Goal: Transaction & Acquisition: Purchase product/service

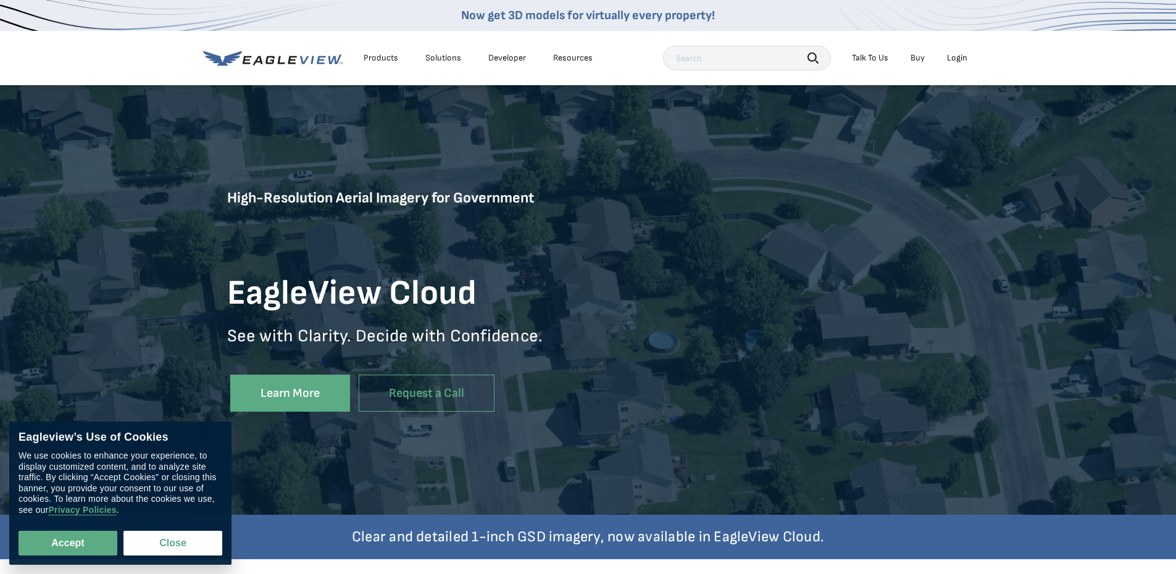
click at [951, 59] on div "Login" at bounding box center [957, 57] width 20 height 11
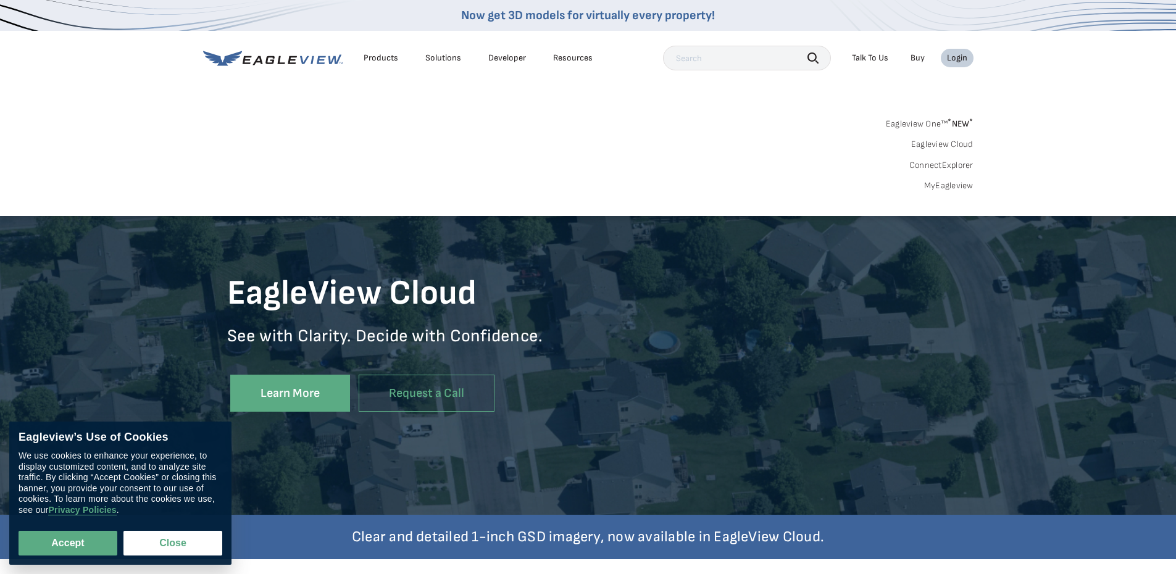
click at [945, 189] on link "MyEagleview" at bounding box center [948, 185] width 49 height 11
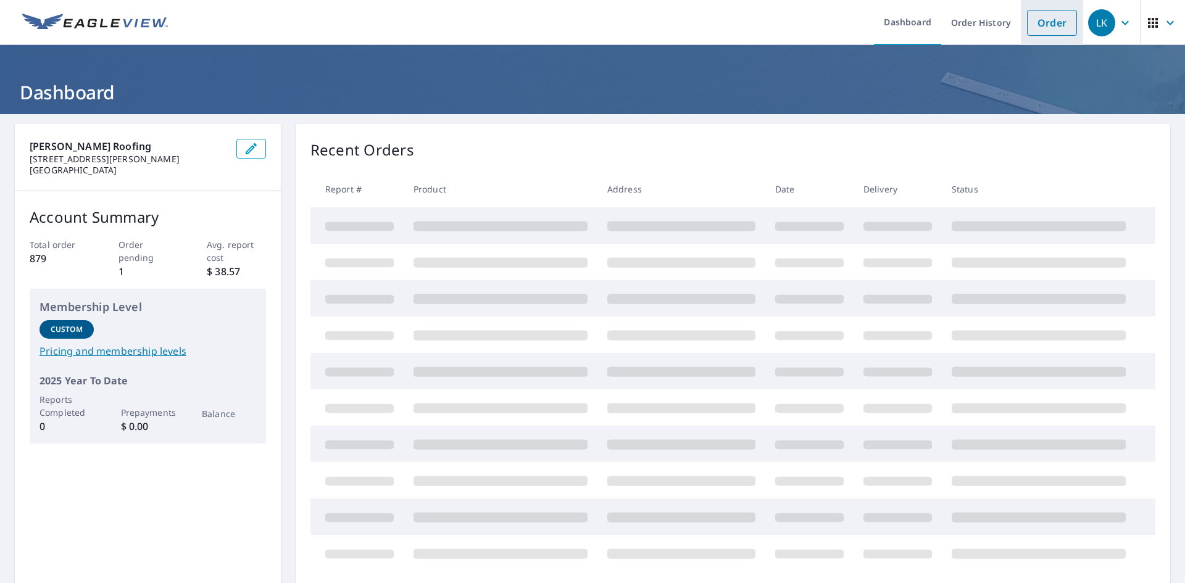
click at [1029, 17] on link "Order" at bounding box center [1052, 23] width 50 height 26
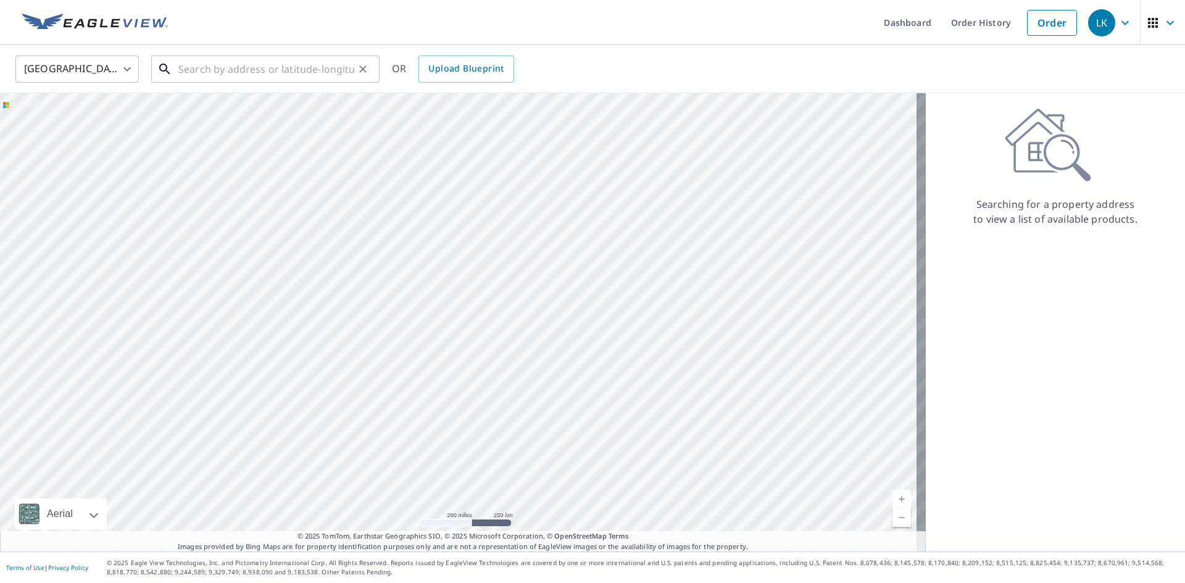
click at [306, 73] on input "text" at bounding box center [266, 69] width 176 height 35
paste input "[STREET_ADDRESS][PERSON_NAME]"
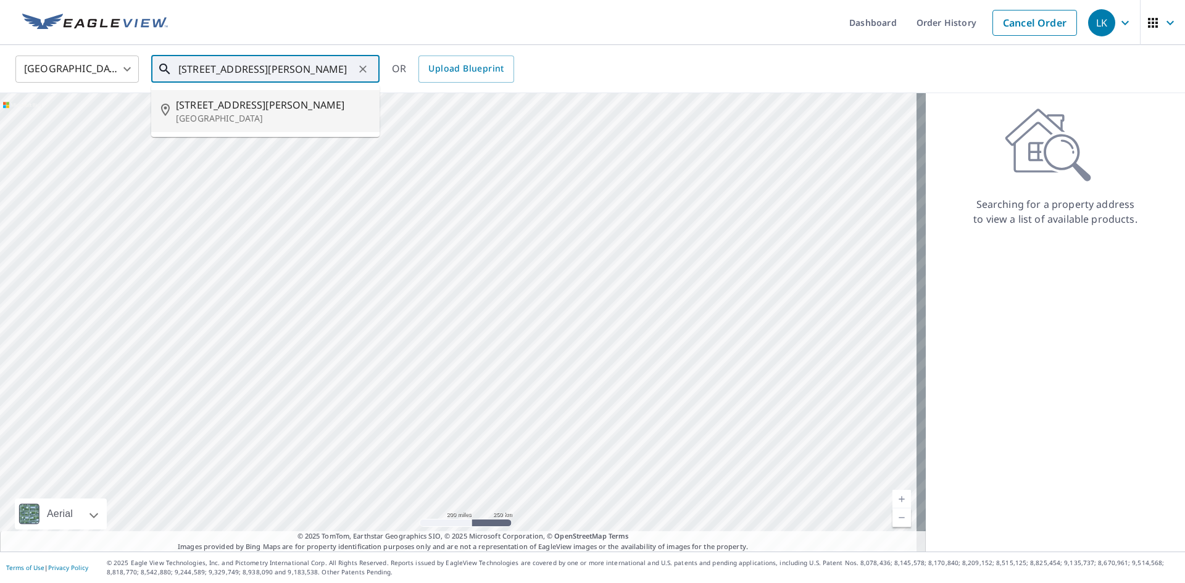
click at [259, 99] on span "[STREET_ADDRESS][PERSON_NAME]" at bounding box center [273, 105] width 194 height 15
type input "[STREET_ADDRESS][PERSON_NAME]"
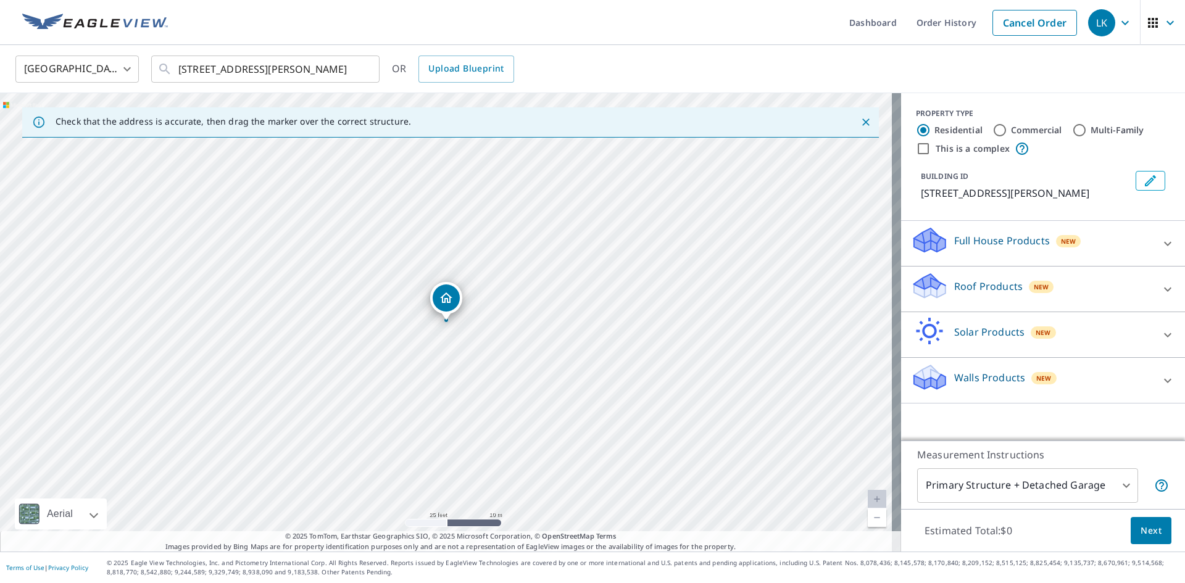
click at [973, 307] on div "Roof Products New" at bounding box center [1032, 289] width 242 height 35
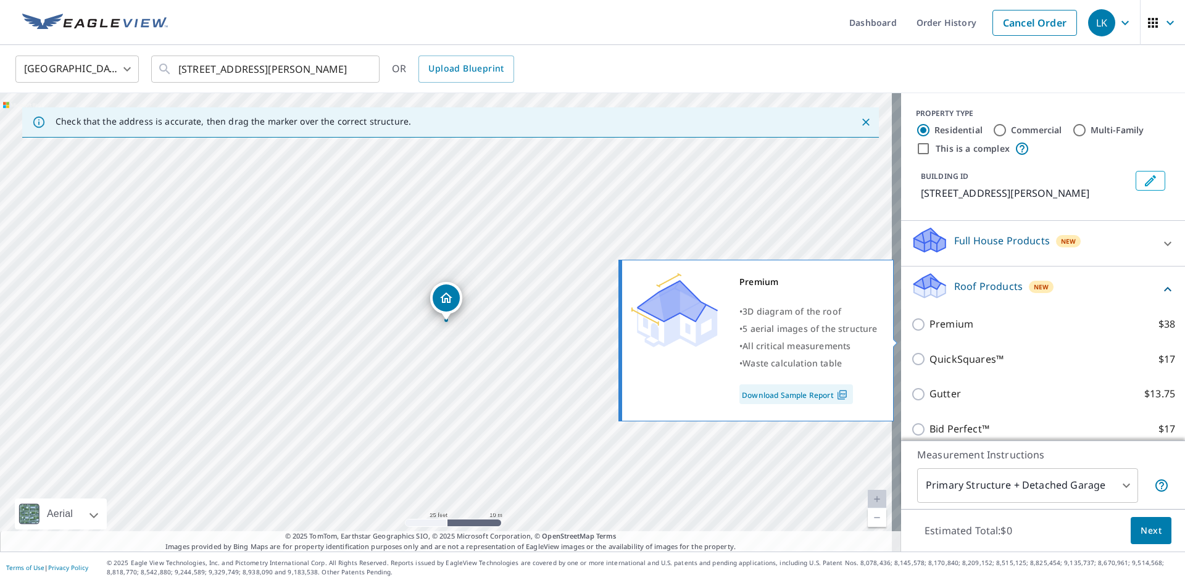
click at [963, 332] on p "Premium" at bounding box center [952, 324] width 44 height 15
click at [930, 332] on input "Premium $38" at bounding box center [920, 324] width 19 height 15
checkbox input "true"
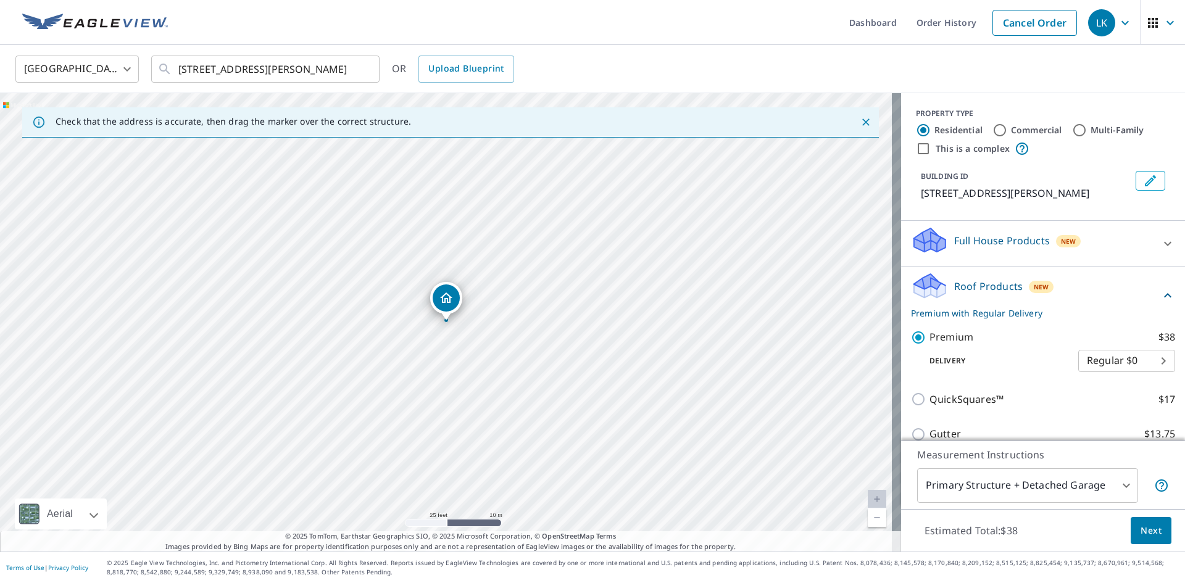
click at [1141, 535] on span "Next" at bounding box center [1151, 530] width 21 height 15
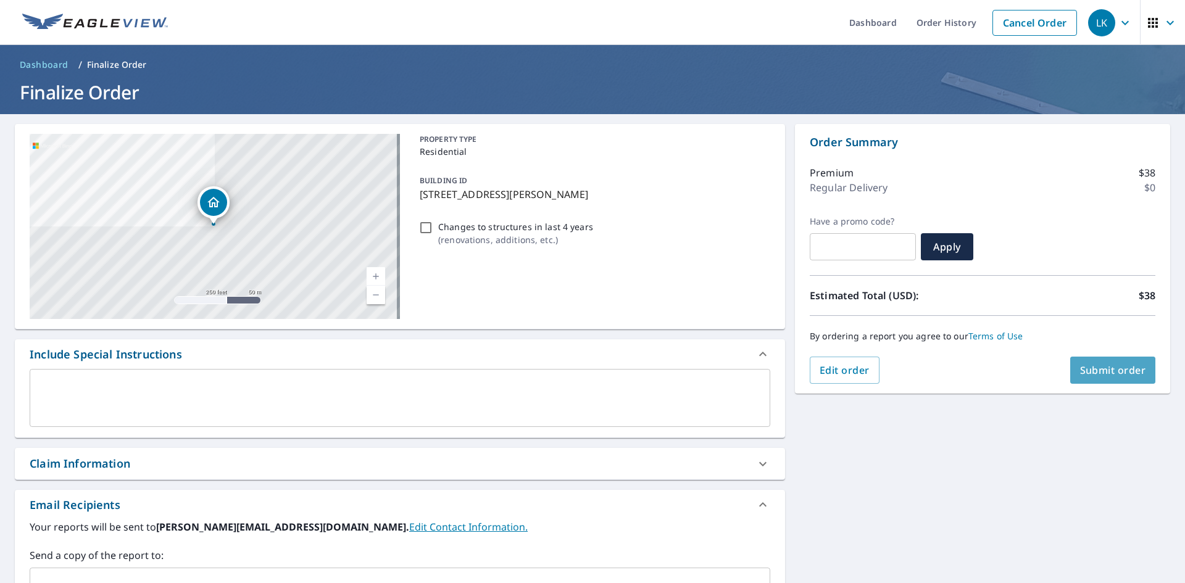
click at [1085, 375] on span "Submit order" at bounding box center [1113, 371] width 66 height 14
checkbox input "true"
